Goal: Task Accomplishment & Management: Manage account settings

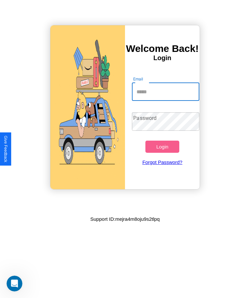
click at [165, 92] on input "Email" at bounding box center [165, 92] width 67 height 18
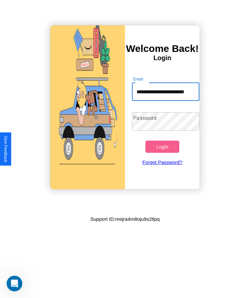
type input "**********"
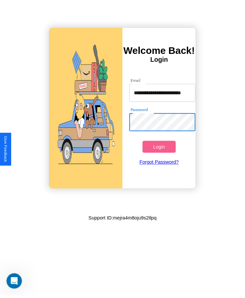
scroll to position [0, 0]
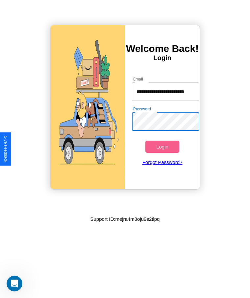
click at [162, 147] on button "Login" at bounding box center [162, 147] width 34 height 12
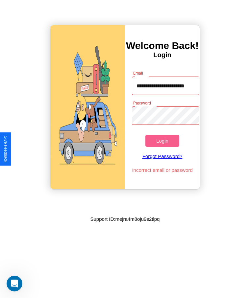
click at [162, 141] on button "Login" at bounding box center [162, 141] width 34 height 12
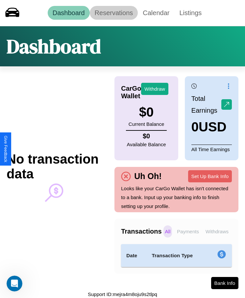
click at [113, 13] on link "Reservations" at bounding box center [114, 13] width 48 height 14
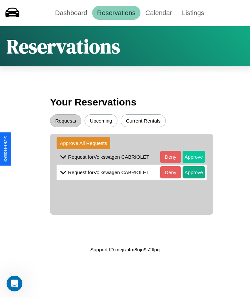
click at [189, 157] on button "Approve" at bounding box center [193, 157] width 22 height 12
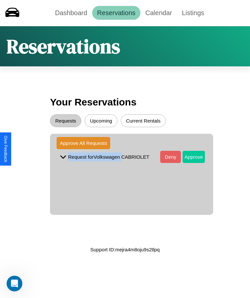
click at [189, 157] on button "Approve" at bounding box center [193, 157] width 22 height 12
